Goal: Information Seeking & Learning: Learn about a topic

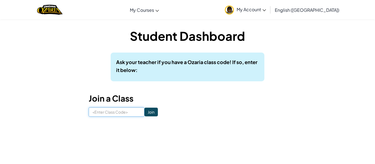
click at [96, 110] on input at bounding box center [117, 112] width 56 height 9
type input "NiceRainIce"
click input "Join" at bounding box center [150, 112] width 13 height 9
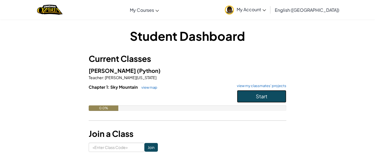
click at [253, 96] on button "Start" at bounding box center [261, 96] width 49 height 13
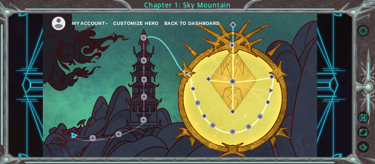
click at [231, 106] on div "My Account Customize Hero Back to Dashboard" at bounding box center [180, 85] width 274 height 145
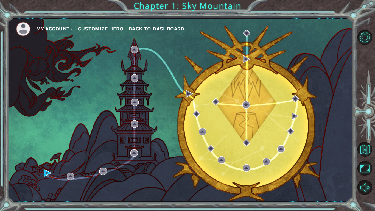
click at [104, 31] on button "Customize Hero" at bounding box center [101, 29] width 46 height 8
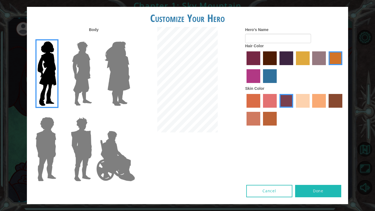
click at [269, 113] on label "smoke tree skin color" at bounding box center [270, 119] width 14 height 14
click at [261, 127] on input "smoke tree skin color" at bounding box center [261, 127] width 0 height 0
click at [250, 117] on label "burning sand skin color" at bounding box center [253, 119] width 14 height 14
click at [343, 109] on input "burning sand skin color" at bounding box center [343, 109] width 0 height 0
click at [320, 99] on label "tacao skin color" at bounding box center [319, 101] width 14 height 14
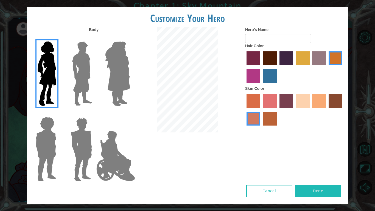
click at [310, 109] on input "tacao skin color" at bounding box center [310, 109] width 0 height 0
click at [267, 58] on label "maroon hair color" at bounding box center [270, 58] width 14 height 14
click at [261, 67] on input "maroon hair color" at bounding box center [261, 67] width 0 height 0
click at [74, 65] on img at bounding box center [82, 73] width 24 height 69
click at [94, 38] on input "Hero Lars" at bounding box center [94, 38] width 0 height 0
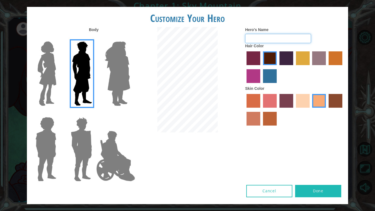
click at [297, 40] on input "Hero's Name" at bounding box center [278, 38] width 66 height 9
type input "[PERSON_NAME]"
click at [320, 164] on button "Done" at bounding box center [318, 191] width 46 height 12
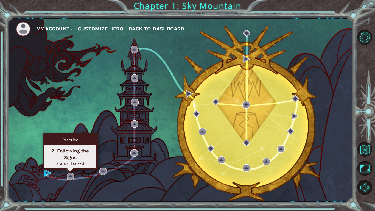
click at [71, 164] on img at bounding box center [70, 175] width 7 height 7
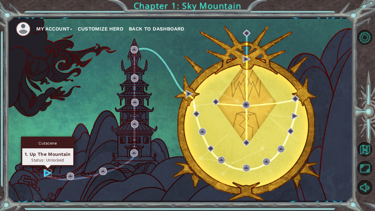
click at [48, 164] on img at bounding box center [47, 172] width 7 height 7
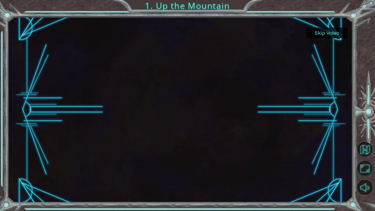
click at [332, 35] on button "Skip video" at bounding box center [326, 32] width 41 height 11
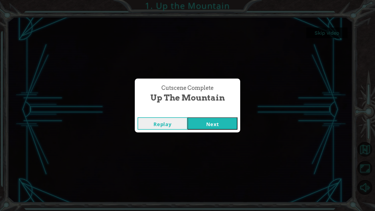
click at [219, 122] on button "Next" at bounding box center [212, 123] width 50 height 12
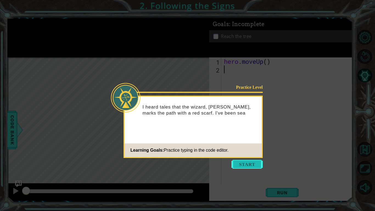
click at [237, 162] on button "Start" at bounding box center [246, 164] width 31 height 9
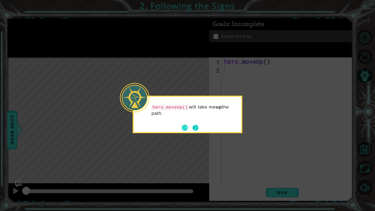
click at [198, 128] on button "Next" at bounding box center [195, 128] width 6 height 6
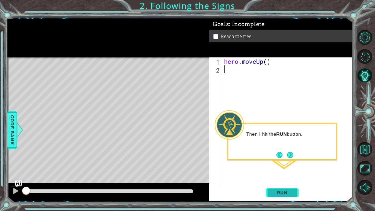
click at [282, 164] on span "Run" at bounding box center [282, 192] width 22 height 5
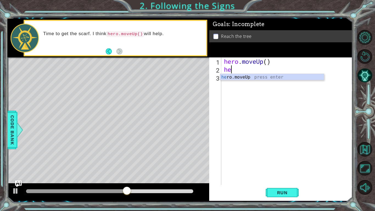
type textarea "her"
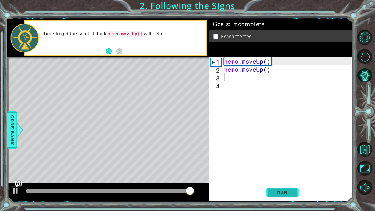
click at [276, 164] on button "Run" at bounding box center [281, 192] width 33 height 14
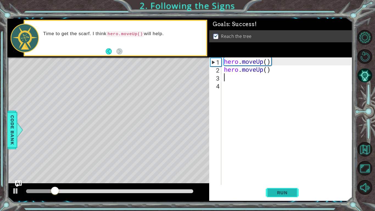
click at [276, 164] on button "Run" at bounding box center [281, 192] width 33 height 14
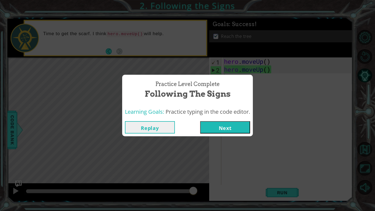
click at [217, 126] on button "Next" at bounding box center [225, 127] width 50 height 12
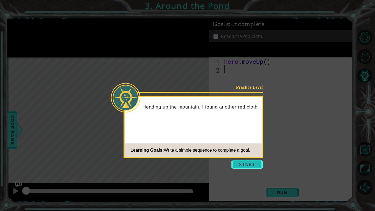
click at [259, 164] on button "Start" at bounding box center [246, 164] width 31 height 9
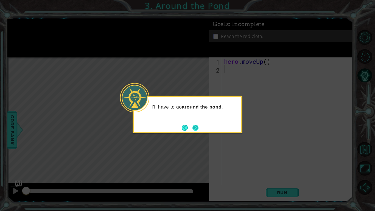
click at [197, 127] on button "Next" at bounding box center [195, 128] width 6 height 6
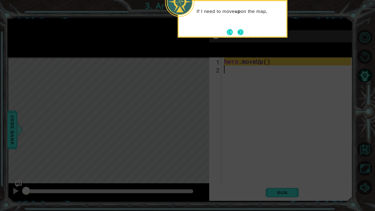
click at [237, 31] on button "Next" at bounding box center [240, 32] width 6 height 6
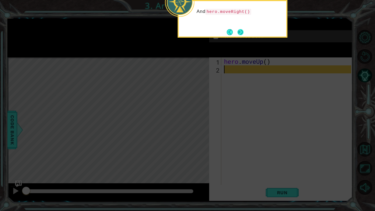
click at [238, 31] on button "Next" at bounding box center [240, 32] width 6 height 6
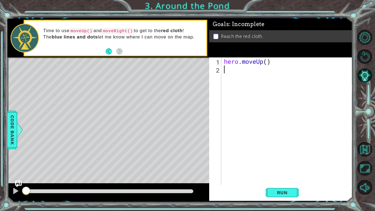
type textarea "m"
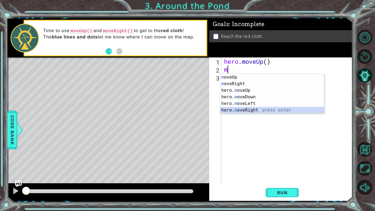
click at [244, 111] on div "m oveUp press enter m oveRight press enter hero. m oveUp press enter hero. m ov…" at bounding box center [272, 100] width 104 height 53
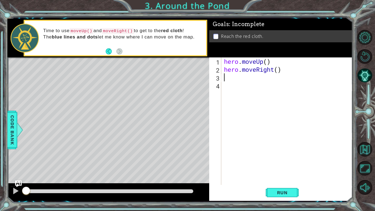
type textarea "m"
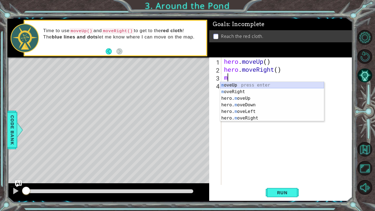
click at [247, 83] on div "m oveUp press enter m oveRight press enter hero. m oveUp press enter hero. m ov…" at bounding box center [272, 108] width 104 height 53
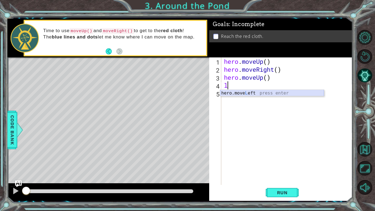
click at [273, 91] on div "hero.move L eft press enter" at bounding box center [272, 100] width 104 height 20
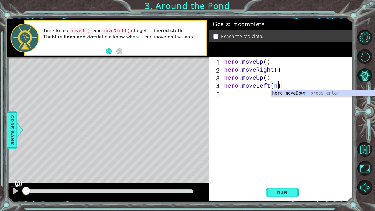
scroll to position [0, 2]
click at [303, 93] on div "hero.move U p press enter" at bounding box center [323, 100] width 104 height 20
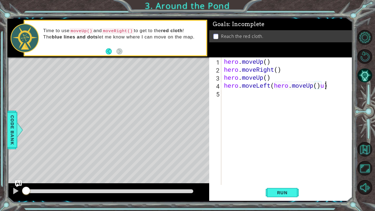
scroll to position [0, 4]
type textarea "hero.moveLeft(hero.moveUp())"
click at [241, 98] on div "hero . moveUp ( ) hero . moveRight ( ) hero . moveUp ( ) hero . moveLeft ( hero…" at bounding box center [288, 128] width 131 height 143
type textarea "u"
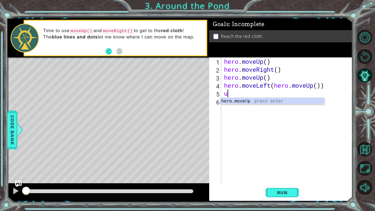
click at [233, 104] on div "hero . moveUp ( ) hero . moveRight ( ) hero . moveUp ( ) hero . moveLeft ( hero…" at bounding box center [288, 128] width 131 height 143
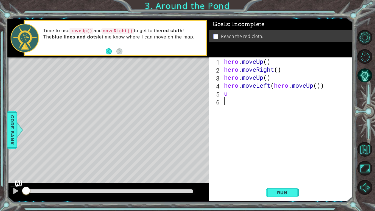
click at [233, 94] on div "hero . moveUp ( ) hero . moveRight ( ) hero . moveUp ( ) hero . moveLeft ( hero…" at bounding box center [288, 128] width 131 height 143
type textarea "u"
click at [244, 100] on div "hero.move U p press enter" at bounding box center [272, 108] width 104 height 20
click at [266, 164] on button "Run" at bounding box center [281, 192] width 33 height 14
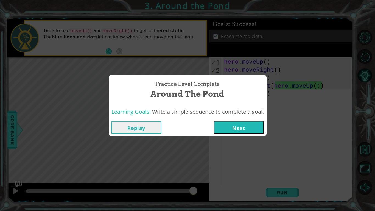
click at [251, 122] on button "Next" at bounding box center [239, 127] width 50 height 12
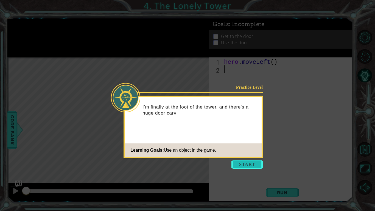
click at [247, 162] on button "Start" at bounding box center [246, 164] width 31 height 9
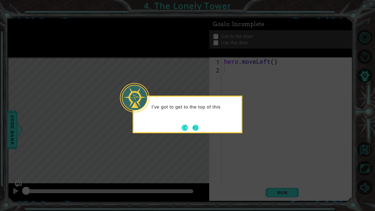
click at [195, 130] on button "Next" at bounding box center [195, 128] width 6 height 6
click at [195, 130] on icon at bounding box center [187, 105] width 375 height 211
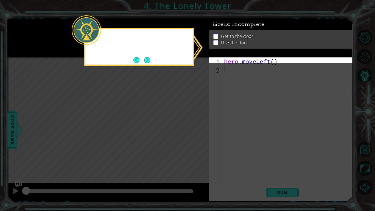
click at [195, 130] on icon at bounding box center [187, 105] width 375 height 211
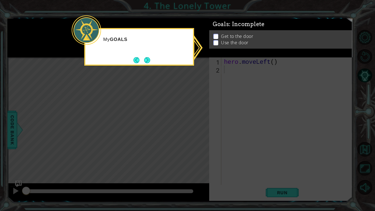
click at [192, 117] on icon at bounding box center [187, 105] width 375 height 211
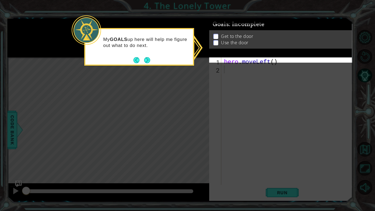
click at [151, 61] on div "My GOALS up here will help me figure out what to do next." at bounding box center [139, 47] width 110 height 38
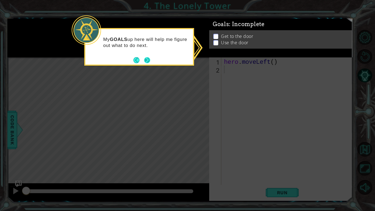
click at [148, 60] on button "Next" at bounding box center [147, 60] width 6 height 6
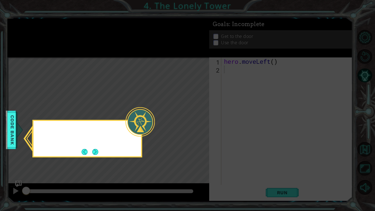
click at [148, 60] on icon at bounding box center [187, 105] width 375 height 211
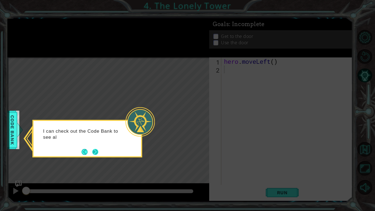
click at [98, 149] on button "Next" at bounding box center [95, 152] width 6 height 6
click at [99, 148] on div "Level Map" at bounding box center [133, 138] width 253 height 162
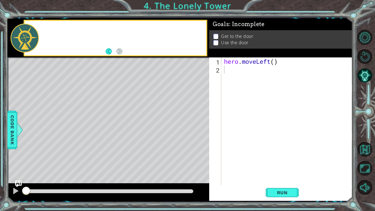
click at [99, 148] on div "Level Map" at bounding box center [133, 138] width 253 height 162
click at [241, 74] on div "hero . moveLeft ( )" at bounding box center [288, 128] width 131 height 143
type textarea "h"
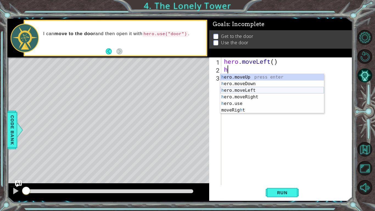
click at [255, 90] on div "h ero.moveUp press enter h ero.moveDown press enter h ero.moveLeft press enter …" at bounding box center [272, 100] width 104 height 53
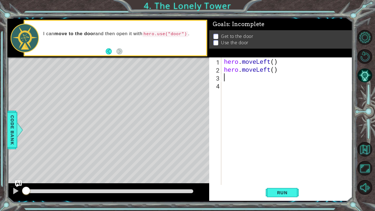
type textarea "r"
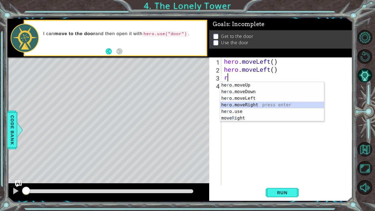
click at [244, 104] on div "he r o.moveUp press enter he r o.moveDown press enter he r o.moveLeft press ent…" at bounding box center [272, 108] width 104 height 53
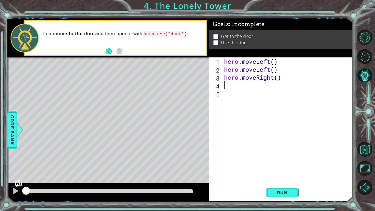
type textarea "m"
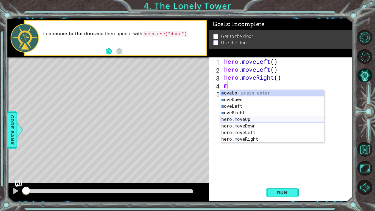
click at [262, 118] on div "m oveUp press enter m oveDown press enter m oveLeft press enter m oveRight pres…" at bounding box center [272, 123] width 104 height 66
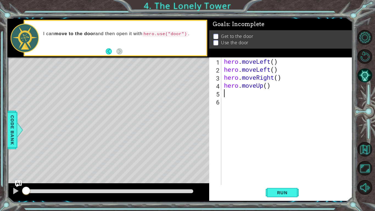
type textarea "m"
type textarea "r"
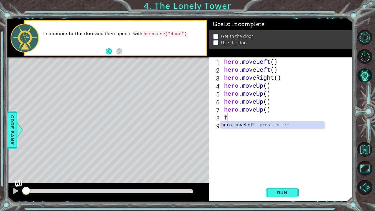
type textarea "f"
type textarea "m"
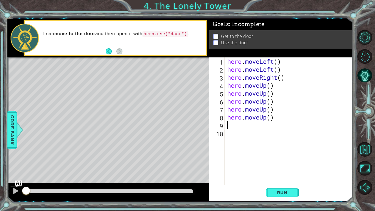
type textarea "m"
click at [273, 164] on span "Run" at bounding box center [282, 192] width 22 height 5
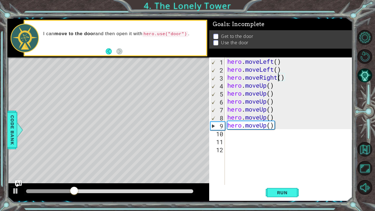
click at [278, 77] on div "hero . moveLeft ( ) hero . moveLeft ( ) hero . moveRight ( ) hero . moveUp ( ) …" at bounding box center [290, 128] width 128 height 143
click at [283, 77] on div "hero . moveLeft ( ) hero . moveLeft ( ) hero . moveRight ( ) hero . moveUp ( ) …" at bounding box center [290, 128] width 128 height 143
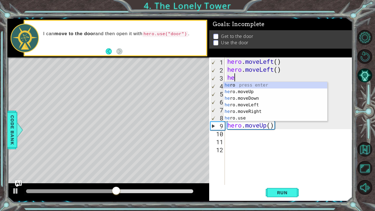
type textarea "h"
type textarea "hero.moveLeft()"
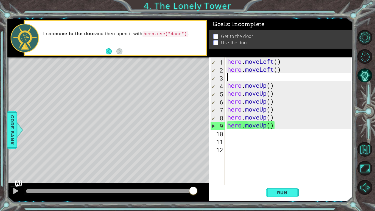
type textarea "m"
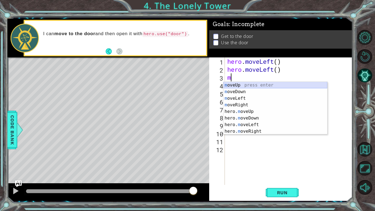
click at [301, 82] on div "m oveUp press enter m oveDown press enter m oveLeft press enter m oveRight pres…" at bounding box center [275, 115] width 104 height 66
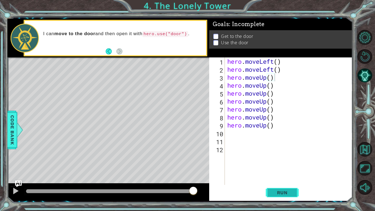
click at [283, 164] on button "Run" at bounding box center [281, 192] width 33 height 14
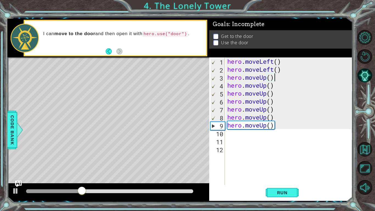
click at [276, 126] on div "hero . moveLeft ( ) hero . moveLeft ( ) hero . moveUp ( ) hero . moveUp ( ) her…" at bounding box center [290, 128] width 128 height 143
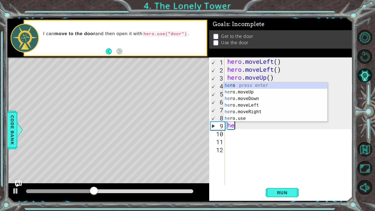
type textarea "h"
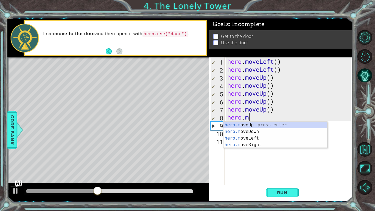
type textarea "h"
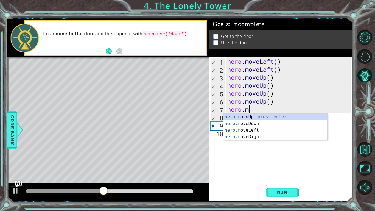
type textarea "h"
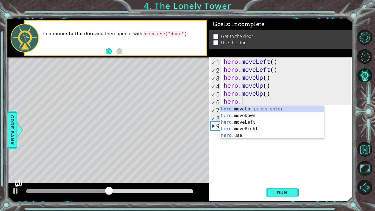
type textarea "h"
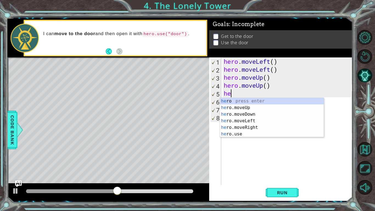
type textarea "h"
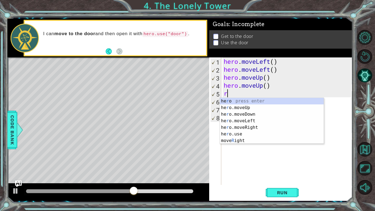
type textarea "ri"
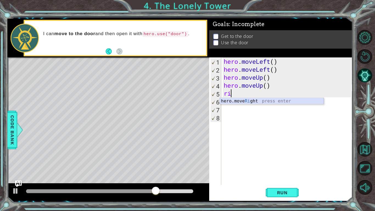
click at [236, 102] on div "hero.move Ri ght press enter" at bounding box center [272, 108] width 104 height 20
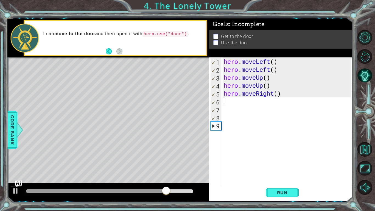
type textarea "m"
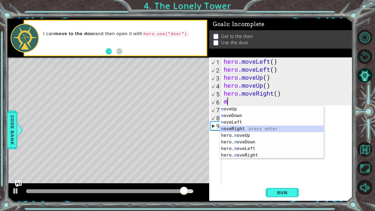
click at [232, 128] on div "m oveUp press enter m oveDown press enter m oveLeft press enter m oveRight pres…" at bounding box center [272, 139] width 104 height 66
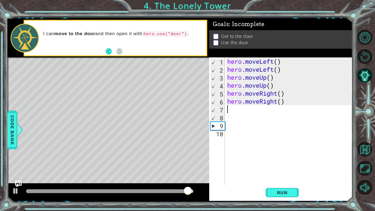
type textarea "m"
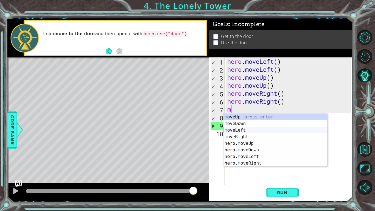
click at [253, 130] on div "m oveUp press enter m oveDown press enter m oveLeft press enter m oveRight pres…" at bounding box center [275, 147] width 104 height 66
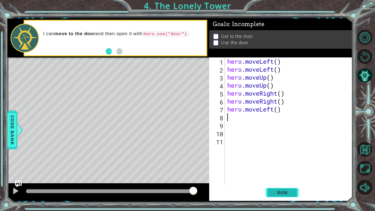
click at [270, 164] on button "Run" at bounding box center [281, 192] width 33 height 14
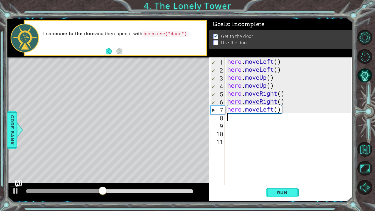
click at [279, 112] on div "hero . moveLeft ( ) hero . moveLeft ( ) hero . moveUp ( ) hero . moveUp ( ) her…" at bounding box center [290, 128] width 128 height 143
click at [284, 114] on div "hero . moveLeft ( ) hero . moveLeft ( ) hero . moveUp ( ) hero . moveUp ( ) her…" at bounding box center [290, 128] width 128 height 143
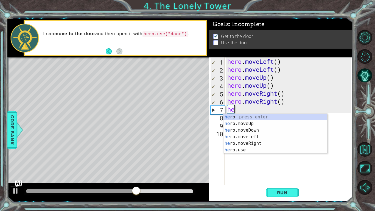
type textarea "h"
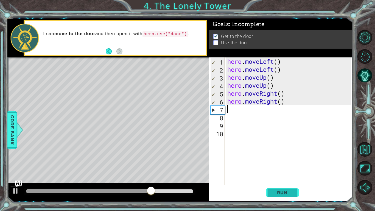
click at [273, 164] on button "Run" at bounding box center [281, 192] width 33 height 14
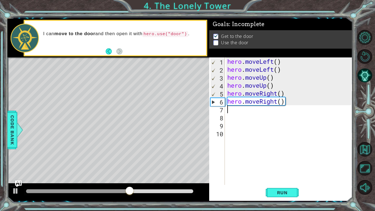
type textarea "m"
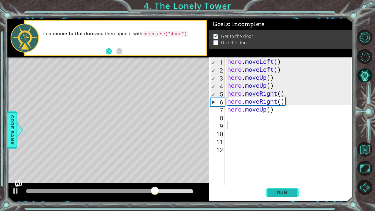
click at [289, 164] on span "Run" at bounding box center [282, 192] width 22 height 5
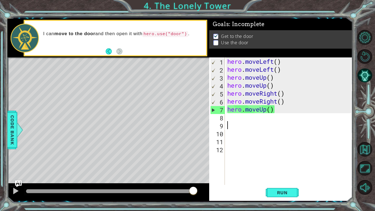
type textarea "d"
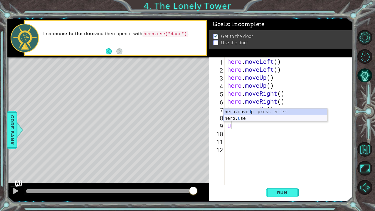
click at [262, 118] on div "hero.move U p press enter hero. u se press enter" at bounding box center [275, 121] width 104 height 26
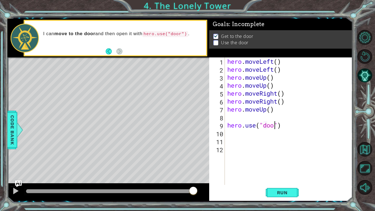
type textarea "hero.use("door")"
click at [295, 164] on button "Run" at bounding box center [281, 192] width 33 height 14
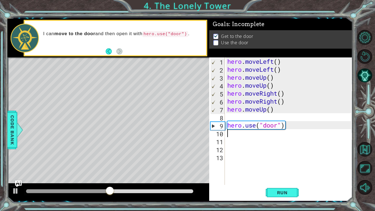
click at [241, 118] on div "hero . moveLeft ( ) hero . moveLeft ( ) hero . moveUp ( ) hero . moveUp ( ) her…" at bounding box center [290, 128] width 128 height 143
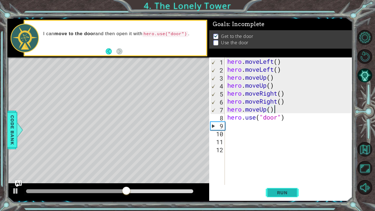
click at [293, 164] on button "Run" at bounding box center [281, 192] width 33 height 14
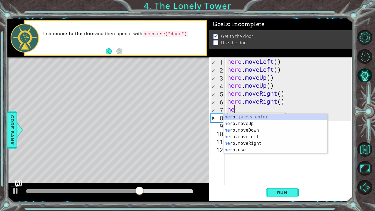
type textarea "h"
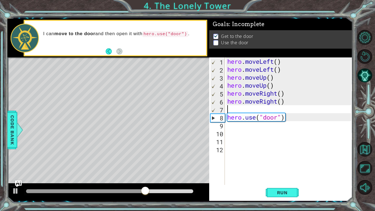
type textarea "hero.moveRight()"
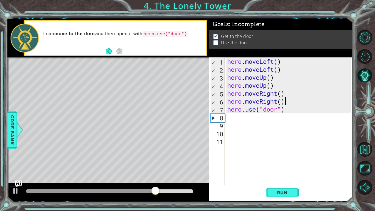
click at [264, 115] on div "hero . moveLeft ( ) hero . moveLeft ( ) hero . moveUp ( ) hero . moveUp ( ) her…" at bounding box center [290, 128] width 128 height 143
type textarea "m"
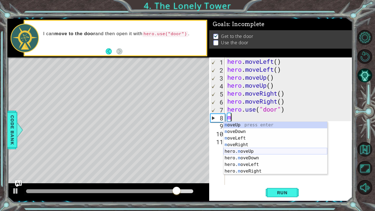
click at [259, 152] on div "m oveUp press enter m oveDown press enter m oveLeft press enter m oveRight pres…" at bounding box center [275, 154] width 104 height 66
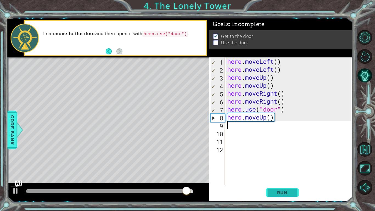
click at [276, 164] on span "Run" at bounding box center [282, 192] width 22 height 5
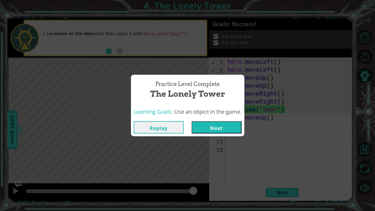
click at [207, 123] on button "Next" at bounding box center [216, 127] width 50 height 12
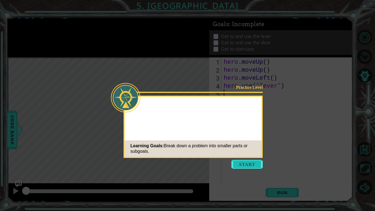
click at [241, 160] on button "Start" at bounding box center [246, 164] width 31 height 9
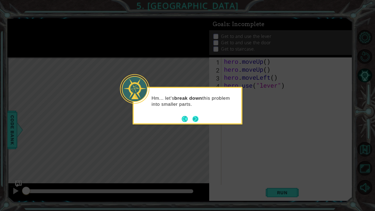
click at [194, 117] on button "Next" at bounding box center [195, 119] width 6 height 6
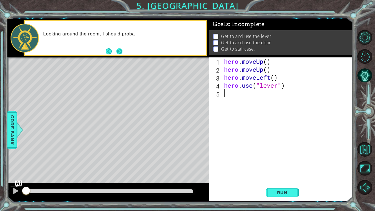
click at [116, 49] on button "Next" at bounding box center [119, 51] width 6 height 6
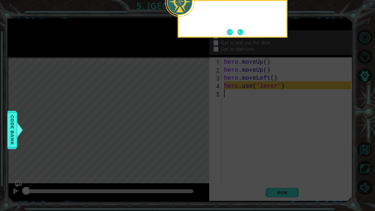
click at [116, 49] on icon at bounding box center [187, 33] width 375 height 353
click at [242, 29] on button "Next" at bounding box center [240, 32] width 6 height 6
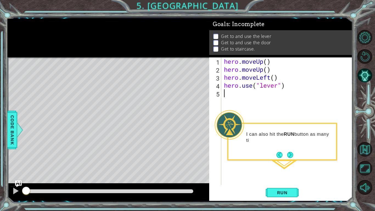
click at [239, 164] on div "hero . moveUp ( ) hero . moveUp ( ) hero . moveLeft ( ) hero . use ( "lever" )" at bounding box center [288, 128] width 131 height 143
click at [297, 164] on button "Run" at bounding box center [281, 192] width 33 height 14
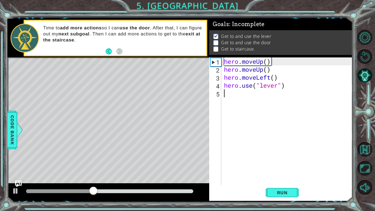
type textarea "r"
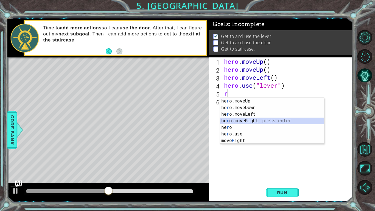
click at [256, 119] on div "he r o.moveUp press enter he r o.moveDown press enter he r o.moveLeft press ent…" at bounding box center [272, 127] width 104 height 59
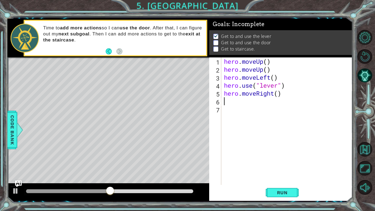
type textarea "r"
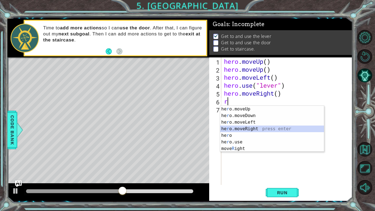
click at [250, 129] on div "he r o.moveUp press enter he r o.moveDown press enter he r o.moveLeft press ent…" at bounding box center [272, 135] width 104 height 59
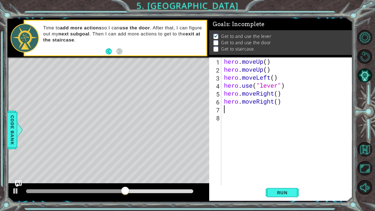
type textarea "r"
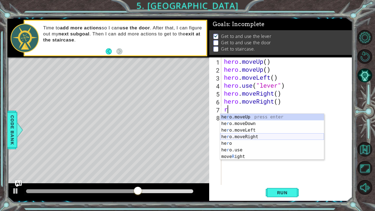
click at [253, 135] on div "he r o.moveUp press enter he r o.moveDown press enter he r o.moveLeft press ent…" at bounding box center [272, 143] width 104 height 59
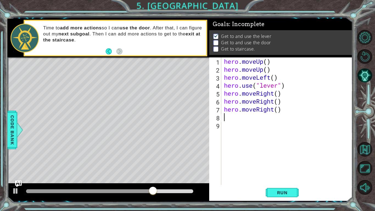
type textarea "r"
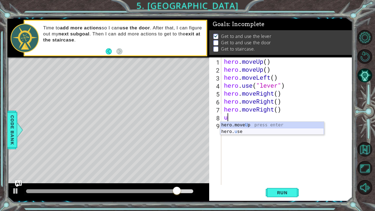
click at [275, 129] on div "hero.move U p press enter hero. u se press enter" at bounding box center [272, 134] width 104 height 26
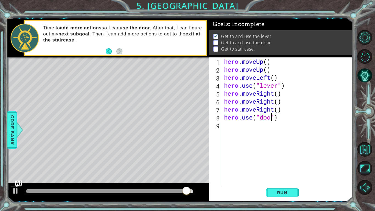
scroll to position [0, 2]
type textarea "hero.use("door")"
click at [233, 129] on div "hero . moveUp ( ) hero . moveUp ( ) hero . moveLeft ( ) hero . use ( "lever" ) …" at bounding box center [288, 128] width 131 height 143
type textarea "u"
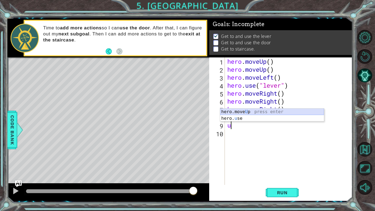
click at [233, 111] on div "hero.move U p press enter hero. u se press enter" at bounding box center [272, 121] width 104 height 26
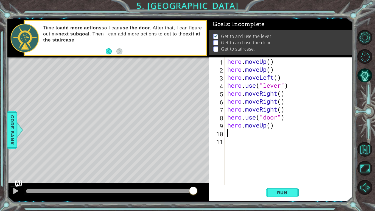
type textarea "t"
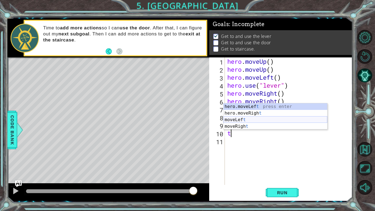
click at [248, 120] on div "hero.moveLef t press enter hero.moveRigh t press enter moveLef t press enter mo…" at bounding box center [275, 122] width 104 height 39
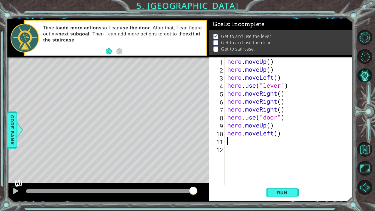
type textarea "m"
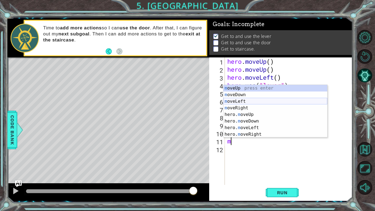
click at [238, 102] on div "m oveUp press enter m oveDown press enter m oveLeft press enter m oveRight pres…" at bounding box center [275, 118] width 104 height 66
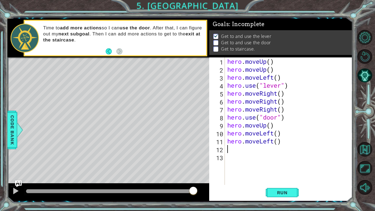
type textarea "l"
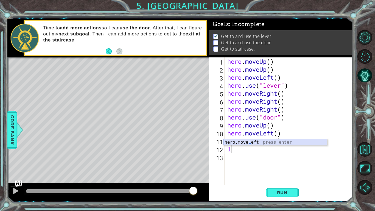
click at [253, 144] on div "hero.move L eft press enter" at bounding box center [275, 149] width 104 height 20
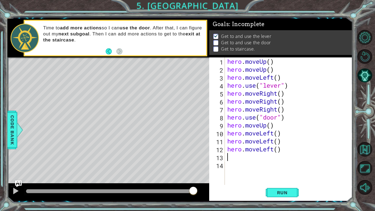
type textarea "u"
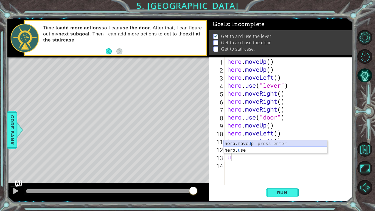
click at [249, 142] on div "hero.move U p press enter hero. u se press enter" at bounding box center [275, 153] width 104 height 26
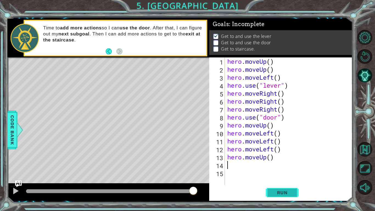
click at [269, 164] on button "Run" at bounding box center [281, 192] width 33 height 14
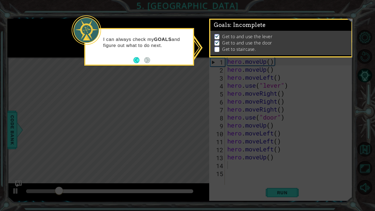
click at [65, 131] on icon at bounding box center [187, 105] width 375 height 211
click at [108, 77] on icon at bounding box center [187, 105] width 375 height 211
click at [164, 71] on icon at bounding box center [187, 105] width 375 height 211
click at [136, 59] on button "Back" at bounding box center [138, 60] width 11 height 6
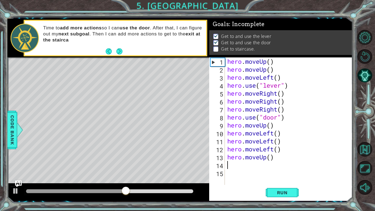
click at [226, 131] on div "hero . moveUp ( ) hero . moveUp ( ) hero . moveLeft ( ) hero . use ( "lever" ) …" at bounding box center [290, 128] width 128 height 143
type textarea "hero.moveLeft()"
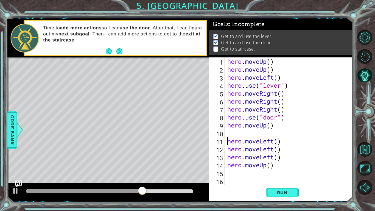
click at [231, 134] on div "hero . moveUp ( ) hero . moveUp ( ) hero . moveLeft ( ) hero . use ( "lever" ) …" at bounding box center [290, 128] width 128 height 143
type textarea "u"
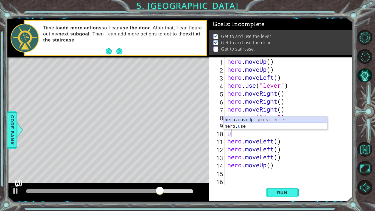
click at [259, 121] on div "hero.move U p press enter hero. u se press enter" at bounding box center [275, 129] width 104 height 26
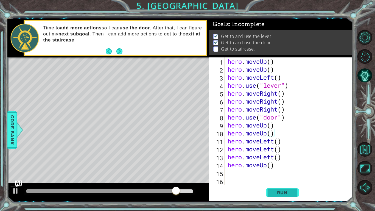
type textarea "hero.moveUp()"
click at [275, 164] on button "Run" at bounding box center [281, 192] width 33 height 14
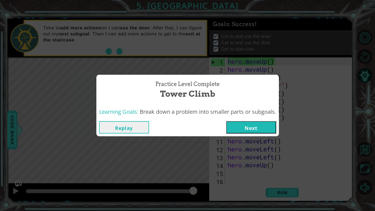
click at [262, 125] on button "Next" at bounding box center [251, 127] width 50 height 12
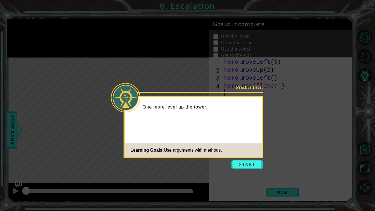
click at [263, 147] on icon at bounding box center [187, 105] width 375 height 211
click at [236, 163] on button "Start" at bounding box center [246, 164] width 31 height 9
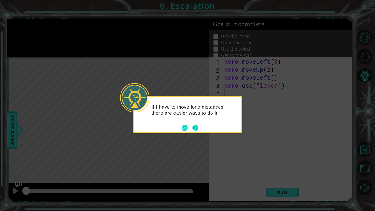
click at [196, 126] on button "Next" at bounding box center [195, 128] width 6 height 6
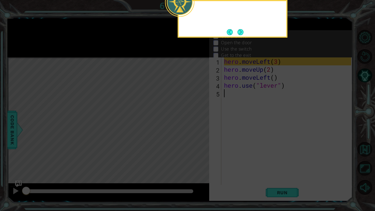
click at [196, 126] on icon at bounding box center [187, 33] width 375 height 353
click at [237, 29] on button "Next" at bounding box center [240, 32] width 6 height 6
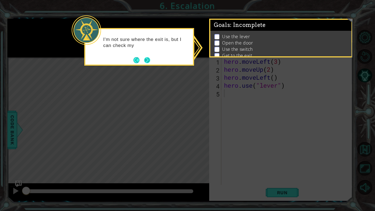
click at [145, 62] on button "Next" at bounding box center [147, 60] width 6 height 6
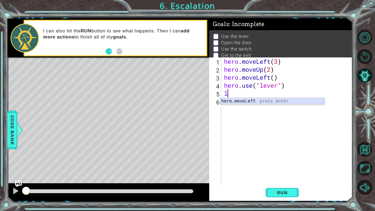
click at [251, 101] on div "hero.move L eft press enter" at bounding box center [272, 108] width 104 height 20
type textarea "hero.moveLeft(1)"
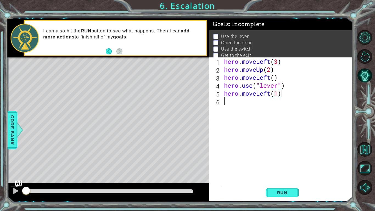
click at [234, 101] on div "hero . moveLeft ( 3 ) hero . moveUp ( 2 ) hero . moveLeft ( ) hero . use ( "lev…" at bounding box center [288, 128] width 131 height 143
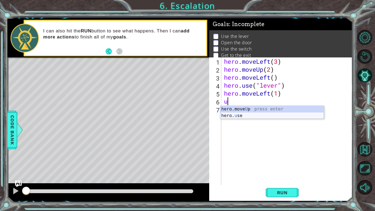
click at [244, 114] on div "hero.move U p press enter hero. u se press enter" at bounding box center [272, 119] width 104 height 26
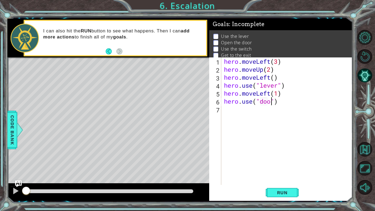
type textarea "hero.use("door")"
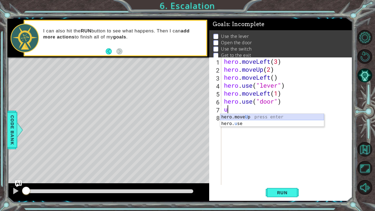
click at [255, 115] on div "hero.move U p press enter hero. u se press enter" at bounding box center [272, 127] width 104 height 26
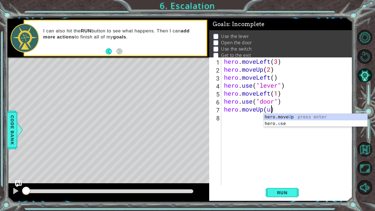
scroll to position [0, 2]
click at [283, 118] on div "hero.move U p press enter hero. u se press enter" at bounding box center [315, 127] width 104 height 26
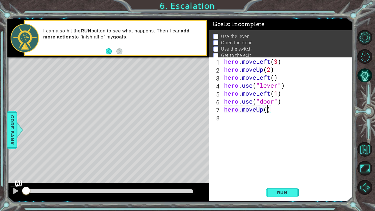
type textarea "hero.moveUp(1)"
click at [251, 121] on div "hero . moveLeft ( 3 ) hero . moveUp ( 2 ) hero . moveLeft ( ) hero . use ( "lev…" at bounding box center [288, 128] width 131 height 143
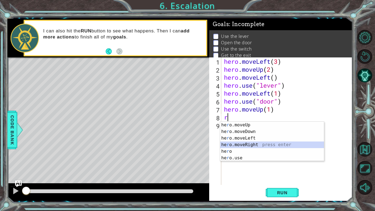
click at [247, 143] on div "he r o.moveUp press enter he r o.moveDown press enter he r o.moveLeft press ent…" at bounding box center [272, 147] width 104 height 53
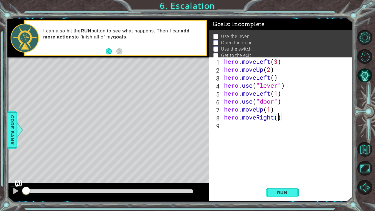
type textarea "hero.moveRight(3)"
click at [241, 135] on div "hero . moveLeft ( 3 ) hero . moveUp ( 2 ) hero . moveLeft ( ) hero . use ( "lev…" at bounding box center [288, 128] width 131 height 143
type textarea "l"
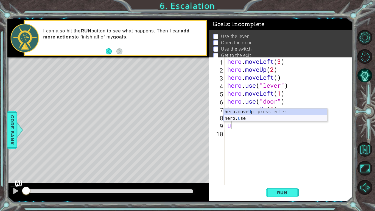
click at [249, 120] on div "hero.move U p press enter hero. u se press enter" at bounding box center [275, 121] width 104 height 26
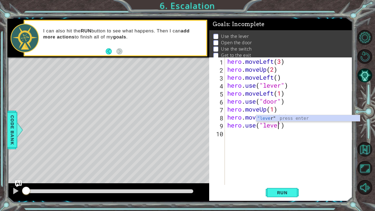
type textarea "hero.use("lever")"
click at [237, 142] on div "hero . moveLeft ( 3 ) hero . moveUp ( 2 ) hero . moveLeft ( ) hero . use ( "lev…" at bounding box center [290, 128] width 128 height 143
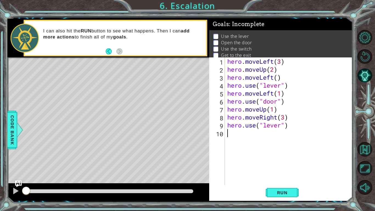
scroll to position [0, 0]
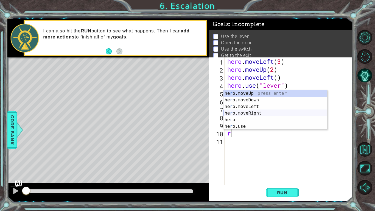
click at [250, 112] on div "he r o.moveUp press enter he r o.moveDown press enter he r o.moveLeft press ent…" at bounding box center [275, 116] width 104 height 53
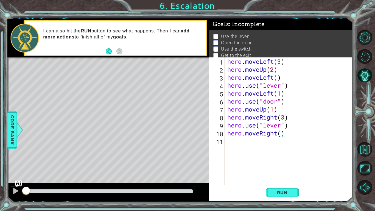
scroll to position [0, 2]
click at [280, 164] on span "Run" at bounding box center [282, 192] width 22 height 5
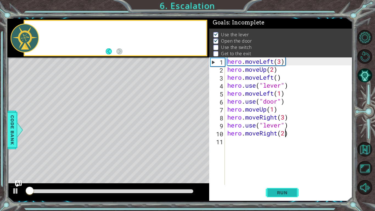
scroll to position [2, 0]
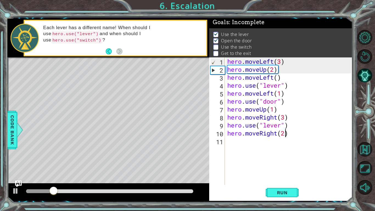
click at [282, 125] on div "hero . moveLeft ( 3 ) hero . moveUp ( 2 ) hero . moveLeft ( ) hero . use ( "lev…" at bounding box center [290, 128] width 128 height 143
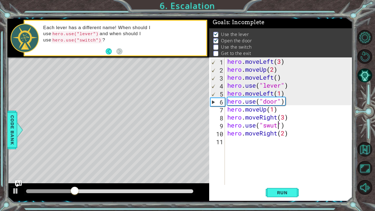
scroll to position [0, 2]
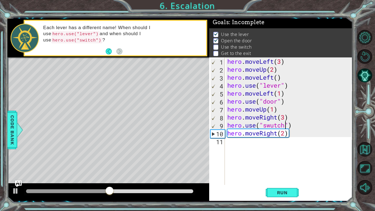
click at [285, 134] on div "hero . moveLeft ( 3 ) hero . moveUp ( 2 ) hero . moveLeft ( ) hero . use ( "lev…" at bounding box center [290, 128] width 128 height 143
type textarea "hero.moveRight(1)"
click at [250, 142] on div "hero . moveLeft ( 3 ) hero . moveUp ( 2 ) hero . moveLeft ( ) hero . use ( "lev…" at bounding box center [290, 128] width 128 height 143
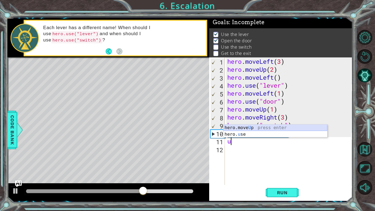
click at [246, 128] on div "hero.move U p press enter hero. u se press enter" at bounding box center [275, 137] width 104 height 26
type textarea "hero.moveUp(1)"
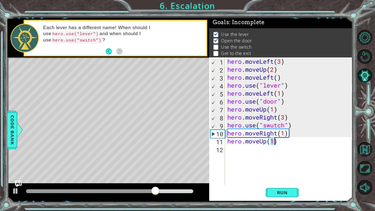
click at [235, 151] on div "hero . moveLeft ( 3 ) hero . moveUp ( 2 ) hero . moveLeft ( ) hero . use ( "lev…" at bounding box center [290, 128] width 128 height 143
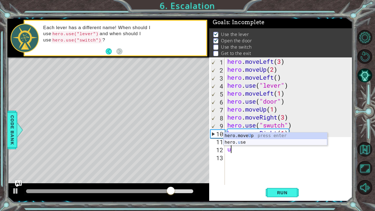
click at [254, 142] on div "hero.move U p press enter hero. u se press enter" at bounding box center [275, 145] width 104 height 26
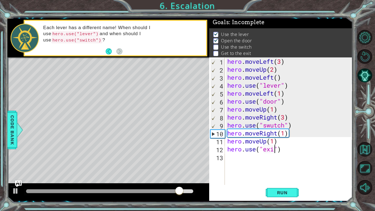
scroll to position [0, 2]
click at [285, 164] on span "Run" at bounding box center [282, 192] width 22 height 5
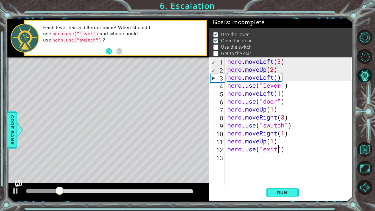
click at [273, 126] on div "hero . moveLeft ( 3 ) hero . moveUp ( 2 ) hero . moveLeft ( ) hero . use ( "lev…" at bounding box center [290, 128] width 128 height 143
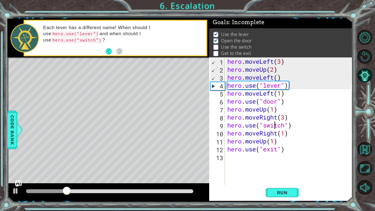
scroll to position [0, 2]
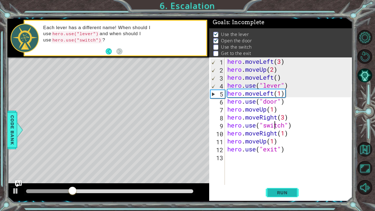
click at [271, 164] on span "Run" at bounding box center [282, 192] width 22 height 5
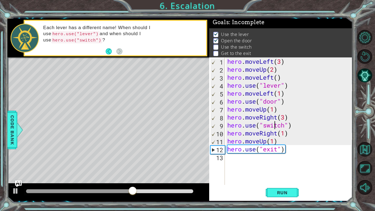
click at [227, 114] on div "hero . moveLeft ( 3 ) hero . moveUp ( 2 ) hero . moveLeft ( ) hero . use ( "lev…" at bounding box center [290, 128] width 128 height 143
click at [224, 112] on div "7" at bounding box center [217, 110] width 14 height 8
click at [285, 142] on div "hero . moveLeft ( 3 ) hero . moveUp ( 2 ) hero . moveLeft ( ) hero . use ( "lev…" at bounding box center [290, 128] width 128 height 143
click at [277, 110] on div "hero . moveLeft ( 3 ) hero . moveUp ( 2 ) hero . moveLeft ( ) hero . use ( "lev…" at bounding box center [290, 128] width 128 height 143
click at [273, 111] on div "hero . moveLeft ( 3 ) hero . moveUp ( 2 ) hero . moveLeft ( ) hero . use ( "lev…" at bounding box center [290, 128] width 128 height 143
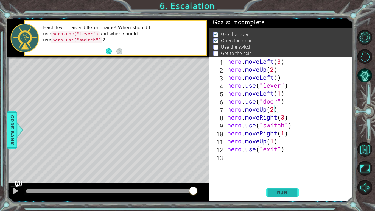
click at [279, 164] on button "Run" at bounding box center [281, 192] width 33 height 14
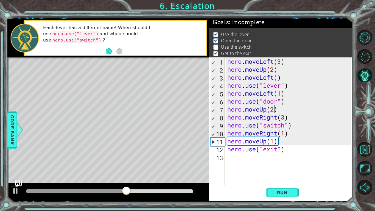
click at [285, 116] on div "hero . moveLeft ( 3 ) hero . moveUp ( 2 ) hero . moveLeft ( ) hero . use ( "lev…" at bounding box center [290, 128] width 128 height 143
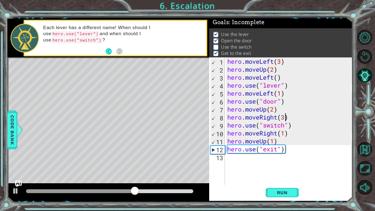
scroll to position [0, 2]
click at [286, 151] on div "hero . moveLeft ( 3 ) hero . moveUp ( 2 ) hero . moveLeft ( ) hero . use ( "lev…" at bounding box center [290, 128] width 128 height 143
type textarea "hero.use("exit")"
click at [279, 164] on span "Run" at bounding box center [282, 192] width 22 height 5
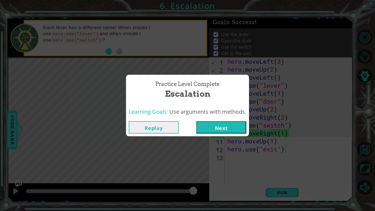
click at [217, 121] on button "Next" at bounding box center [221, 127] width 50 height 12
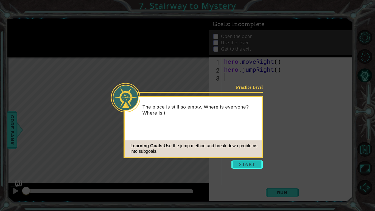
click at [244, 164] on button "Start" at bounding box center [246, 164] width 31 height 9
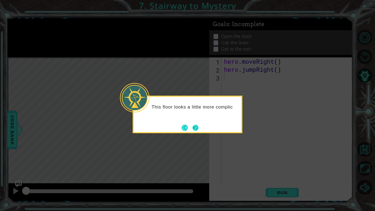
click at [193, 125] on button "Next" at bounding box center [195, 128] width 6 height 6
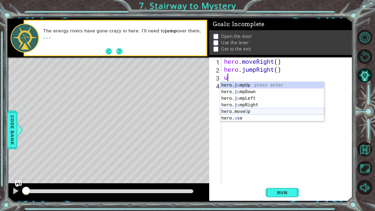
click at [252, 110] on div "hero.j u mpUp press enter hero.j u mpDown press enter hero.j u mpLeft press ent…" at bounding box center [272, 108] width 104 height 53
type textarea "hero.moveUp(1)"
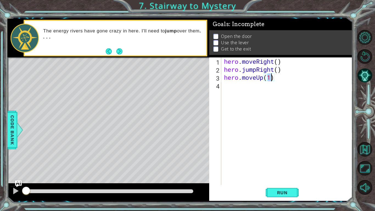
click at [257, 102] on div "hero . moveRight ( ) hero . jumpRight ( ) hero . moveUp ( 1 )" at bounding box center [288, 128] width 131 height 143
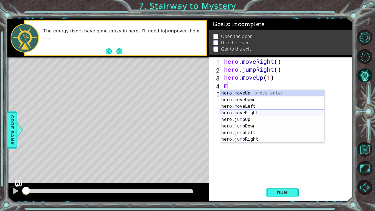
click at [251, 112] on div "hero. m oveUp press enter hero. m oveDown press enter hero. m oveLeft press ent…" at bounding box center [272, 123] width 104 height 66
type textarea "hero.moveRight(1)"
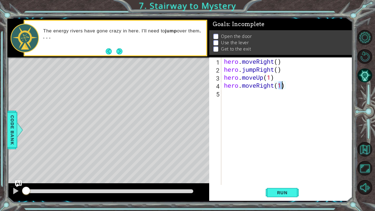
click at [274, 114] on div "hero . moveRight ( ) hero . jumpRight ( ) hero . moveUp ( 1 ) hero . moveRight …" at bounding box center [288, 128] width 131 height 143
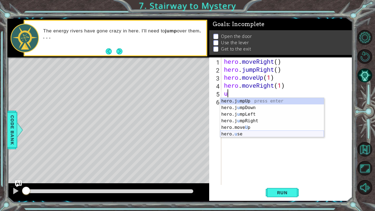
click at [244, 135] on div "hero.j u mpUp press enter hero.j u mpDown press enter hero.j u mpLeft press ent…" at bounding box center [272, 124] width 104 height 53
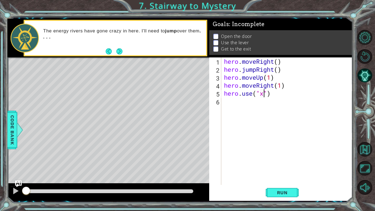
scroll to position [0, 2]
type textarea "hero.use("door")"
click at [272, 109] on div "hero . moveRight ( ) hero . jumpRight ( ) hero . moveUp ( 1 ) hero . moveRight …" at bounding box center [288, 128] width 131 height 143
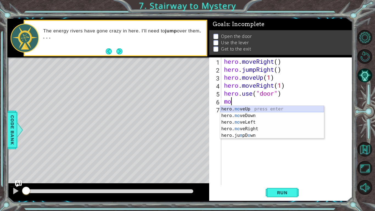
click at [274, 108] on div "hero. mo veUp press enter hero. mo veDown press enter hero. mo veLeft press ent…" at bounding box center [272, 129] width 104 height 46
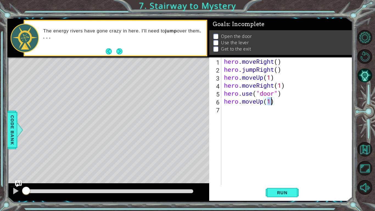
type textarea "hero.moveUp(2)"
click at [234, 108] on div "hero . moveRight ( ) hero . jumpRight ( ) hero . moveUp ( 1 ) hero . moveRight …" at bounding box center [288, 128] width 131 height 143
type textarea "t"
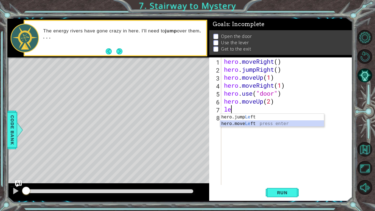
click at [289, 124] on div "hero.jump Le ft press enter hero.move Le ft press enter" at bounding box center [272, 127] width 104 height 26
type textarea "hero.moveLeft(1)"
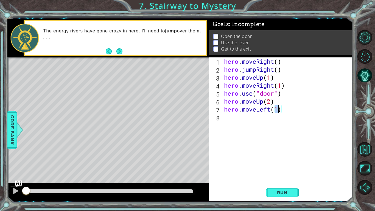
click at [266, 126] on div "hero . moveRight ( ) hero . jumpRight ( ) hero . moveUp ( 1 ) hero . moveRight …" at bounding box center [288, 128] width 131 height 143
type textarea "j"
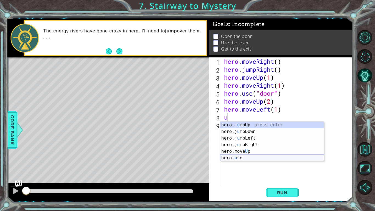
click at [245, 159] on div "hero.j u mpUp press enter hero.j u mpDown press enter hero.j u mpLeft press ent…" at bounding box center [272, 147] width 104 height 53
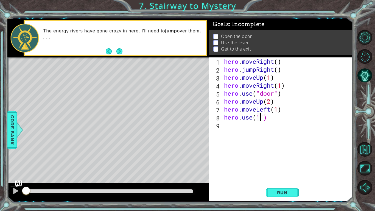
scroll to position [0, 2]
type textarea "hero.use("lever")"
click at [243, 137] on div "hero . moveRight ( ) hero . jumpRight ( ) hero . moveUp ( 1 ) hero . moveRight …" at bounding box center [288, 128] width 131 height 143
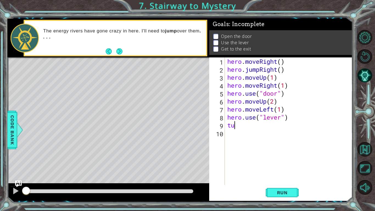
scroll to position [0, 0]
type textarea "t"
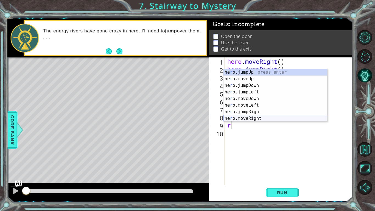
click at [258, 119] on div "he r o.jumpUp press enter he r o.moveUp press enter he r o.jumpDown press enter…" at bounding box center [275, 102] width 104 height 66
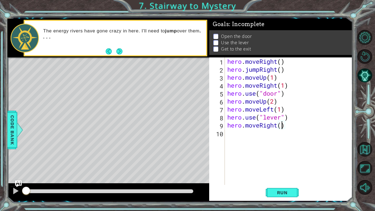
type textarea "hero.moveRight(3)"
click at [260, 144] on div "hero . moveRight ( ) hero . jumpRight ( ) hero . moveUp ( 1 ) hero . moveRight …" at bounding box center [290, 128] width 128 height 143
type textarea "l"
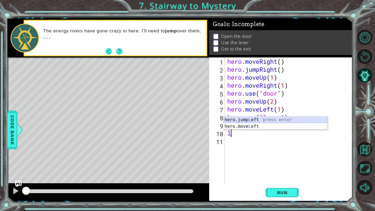
click at [271, 118] on div "hero.jump L eft press enter hero.move L eft press enter" at bounding box center [275, 129] width 104 height 26
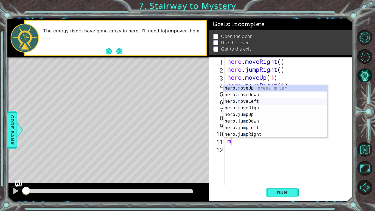
click at [260, 100] on div "hero. m oveUp press enter hero. m oveDown press enter hero. m oveLeft press ent…" at bounding box center [275, 118] width 104 height 66
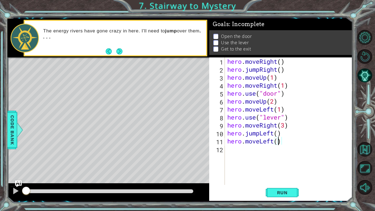
scroll to position [0, 2]
type textarea "hero.moveLeft(3)"
click at [275, 164] on span "Run" at bounding box center [282, 192] width 22 height 5
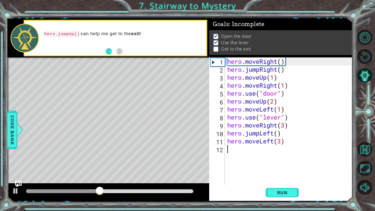
click at [286, 162] on div "hero . moveRight ( ) hero . jumpRight ( ) hero . moveUp ( 1 ) hero . moveRight …" at bounding box center [290, 128] width 128 height 143
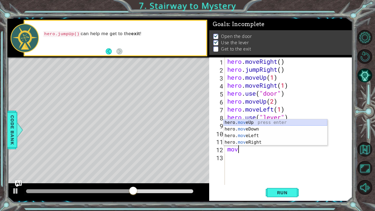
click at [275, 122] on div "hero. mov eUp press enter hero. mov eDown press enter hero. mov eLeft press ent…" at bounding box center [275, 138] width 104 height 39
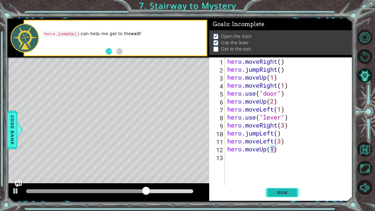
click at [281, 164] on span "Run" at bounding box center [282, 192] width 22 height 5
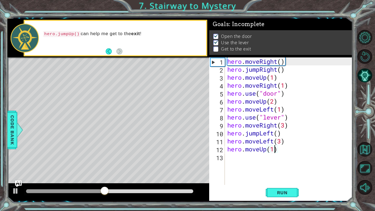
click at [284, 127] on div "hero . moveRight ( ) hero . jumpRight ( ) hero . moveUp ( 1 ) hero . moveRight …" at bounding box center [290, 128] width 128 height 143
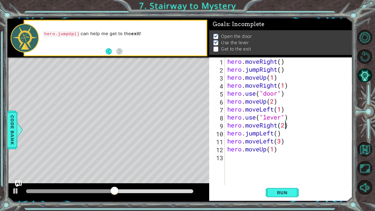
scroll to position [0, 2]
click at [273, 135] on div "hero . moveRight ( ) hero . jumpRight ( ) hero . moveUp ( 1 ) hero . moveRight …" at bounding box center [290, 128] width 128 height 143
click at [282, 135] on div "hero . moveRight ( ) hero . jumpRight ( ) hero . moveUp ( 1 ) hero . moveRight …" at bounding box center [290, 128] width 128 height 143
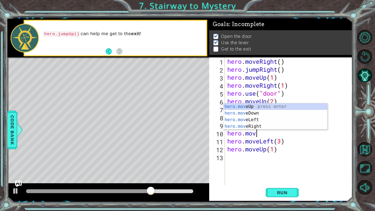
scroll to position [0, 1]
click at [253, 105] on div "hero.move Up press enter hero.move Down press enter hero.move Left press enter …" at bounding box center [275, 122] width 104 height 39
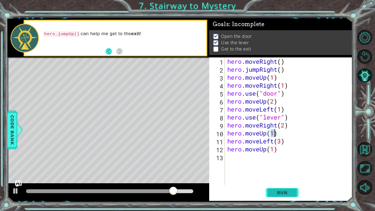
click at [284, 164] on button "Run" at bounding box center [281, 192] width 33 height 14
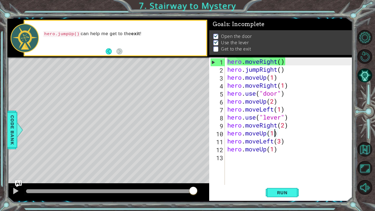
click at [229, 129] on div "hero . moveRight ( ) hero . jumpRight ( ) hero . moveUp ( 1 ) hero . moveRight …" at bounding box center [290, 128] width 128 height 143
click at [227, 134] on div "hero . moveRight ( ) hero . jumpRight ( ) hero . moveUp ( 1 ) hero . moveRight …" at bounding box center [290, 128] width 128 height 143
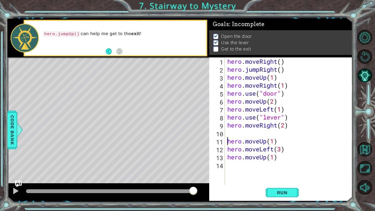
click at [211, 124] on div "9" at bounding box center [217, 126] width 15 height 8
type textarea "hero.moveRight(2)"
click at [257, 133] on div "hero . moveRight ( ) hero . jumpRight ( ) hero . moveUp ( 1 ) hero . moveRight …" at bounding box center [290, 128] width 128 height 143
click at [287, 164] on span "Run" at bounding box center [282, 192] width 22 height 5
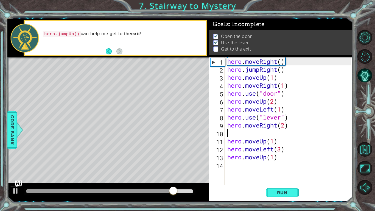
click at [286, 139] on div "hero . moveRight ( ) hero . jumpRight ( ) hero . moveUp ( 1 ) hero . moveRight …" at bounding box center [290, 128] width 128 height 143
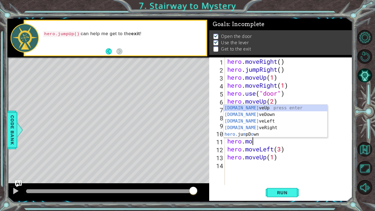
type textarea "hero.m"
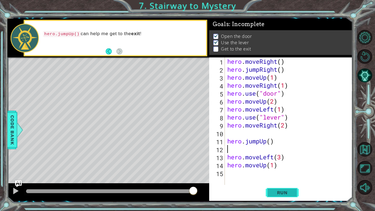
click at [284, 164] on button "Run" at bounding box center [281, 192] width 33 height 14
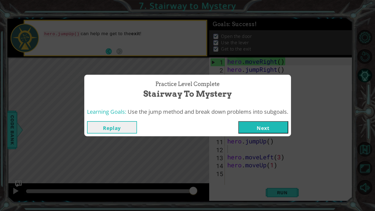
click at [259, 133] on button "Next" at bounding box center [263, 127] width 50 height 12
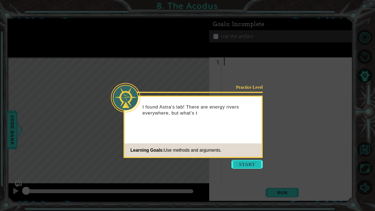
click at [244, 164] on button "Start" at bounding box center [246, 164] width 31 height 9
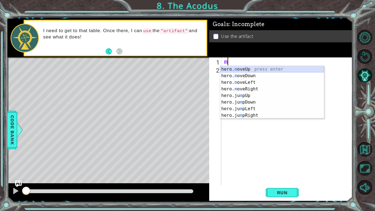
click at [252, 67] on div "hero. m oveUp press enter hero. m oveDown press enter hero. m oveLeft press ent…" at bounding box center [272, 99] width 104 height 66
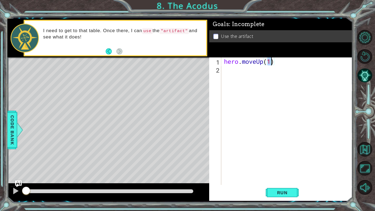
type textarea "hero.moveUp(2)"
click at [277, 81] on div "hero . moveUp ( 2 )" at bounding box center [288, 128] width 131 height 143
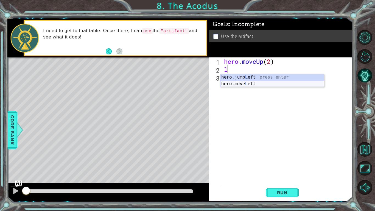
click at [263, 83] on div "hero.jump L eft press enter hero.move L eft press enter" at bounding box center [272, 87] width 104 height 26
type textarea "hero.moveLeft(1)"
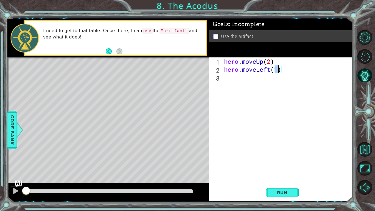
click at [251, 84] on div "hero . moveUp ( 2 ) hero . moveLeft ( 1 )" at bounding box center [288, 128] width 131 height 143
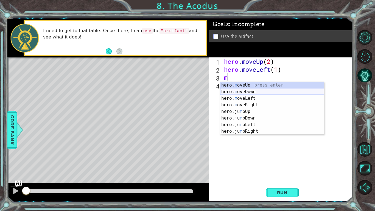
click at [247, 90] on div "hero. m oveUp press enter hero. m oveDown press enter hero. m oveLeft press ent…" at bounding box center [272, 115] width 104 height 66
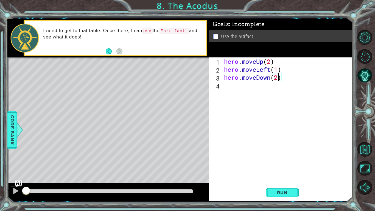
scroll to position [0, 2]
type textarea "hero.moveDown(3)"
click at [251, 94] on div "hero . moveUp ( 2 ) hero . moveLeft ( 1 ) hero . moveDown ( 3 )" at bounding box center [288, 128] width 131 height 143
type textarea "j"
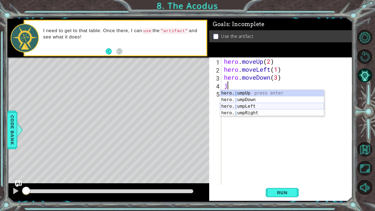
click at [249, 104] on div "hero. j umpUp press enter hero. j umpDown press enter hero. j umpLeft press ent…" at bounding box center [272, 109] width 104 height 39
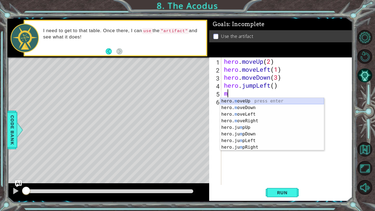
click at [237, 100] on div "hero. m oveUp press enter hero. m oveDown press enter hero. m oveLeft press ent…" at bounding box center [272, 131] width 104 height 66
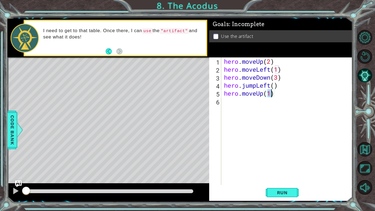
scroll to position [0, 2]
type textarea "hero.moveUp(3)"
click at [242, 102] on div "hero . moveUp ( 2 ) hero . moveLeft ( 1 ) hero . moveDown ( 3 ) hero . jumpLeft…" at bounding box center [288, 128] width 131 height 143
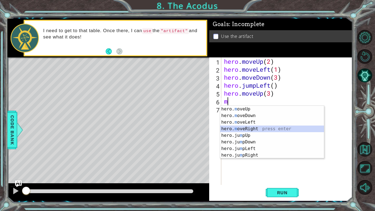
click at [254, 131] on div "hero. m oveUp press enter hero. m oveDown press enter hero. m oveLeft press ent…" at bounding box center [272, 139] width 104 height 66
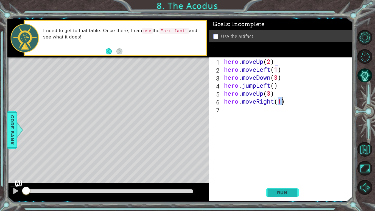
type textarea "hero.moveRight(1)"
click at [278, 164] on span "Run" at bounding box center [282, 192] width 22 height 5
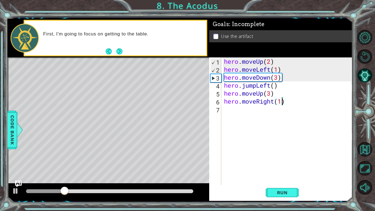
click at [256, 108] on div "hero . moveUp ( 2 ) hero . moveLeft ( 1 ) hero . moveDown ( 3 ) hero . jumpLeft…" at bounding box center [288, 128] width 131 height 143
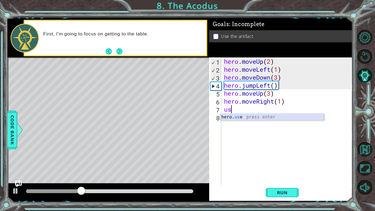
click at [251, 117] on div "hero. us e press enter" at bounding box center [272, 124] width 104 height 20
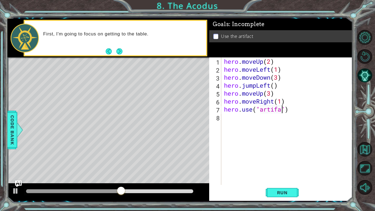
scroll to position [0, 3]
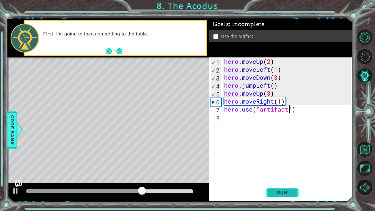
type textarea "hero.use("artifact")"
click at [281, 164] on span "Run" at bounding box center [282, 192] width 22 height 5
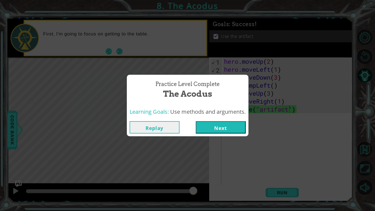
click at [229, 126] on button "Next" at bounding box center [221, 127] width 50 height 12
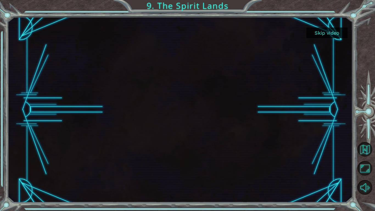
click at [320, 32] on button "Skip video" at bounding box center [326, 32] width 41 height 11
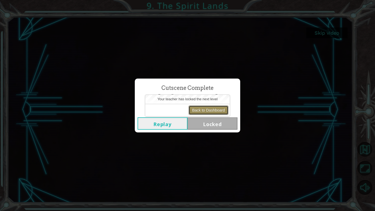
click at [217, 112] on button "Back to Dashboard" at bounding box center [208, 109] width 40 height 9
